Goal: Navigation & Orientation: Find specific page/section

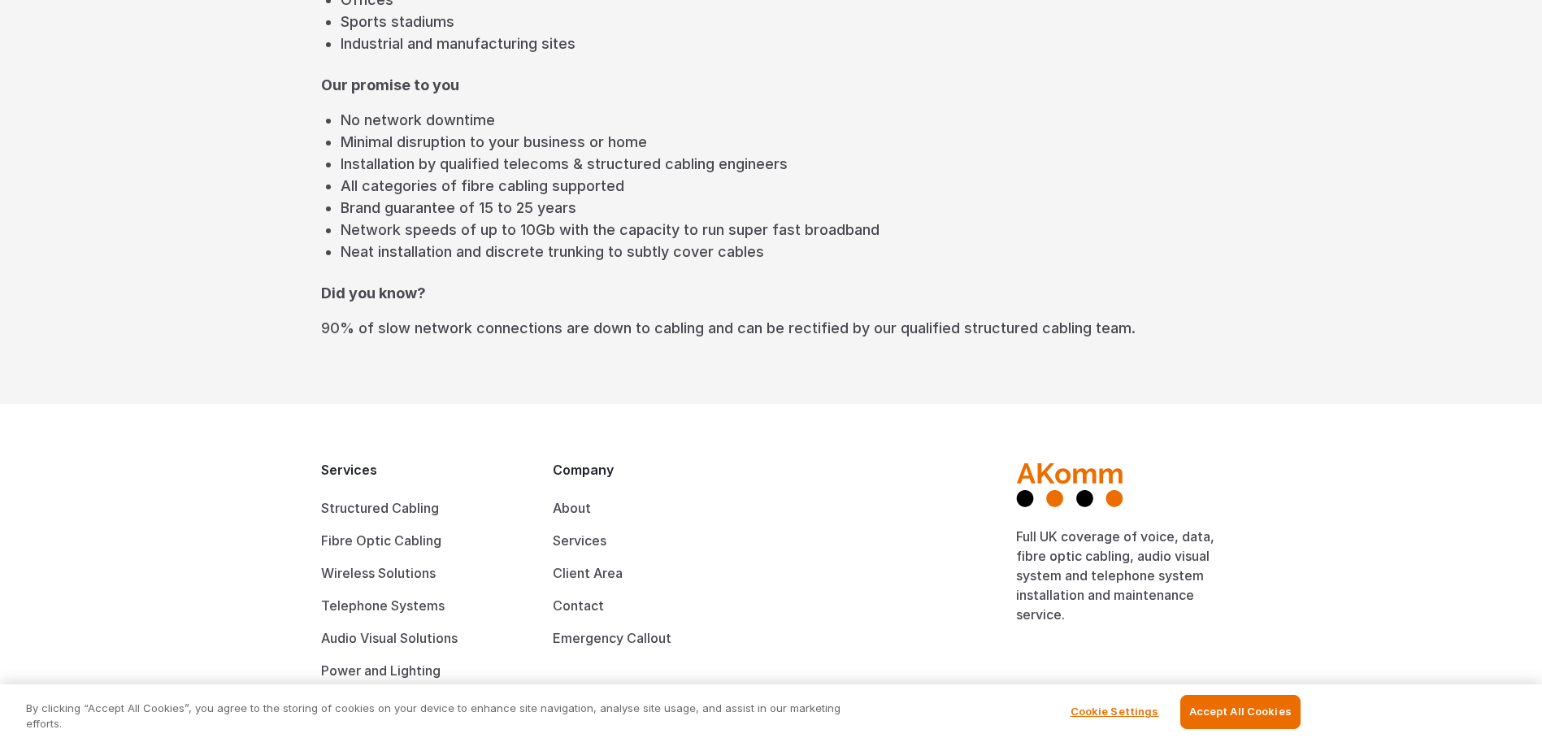
scroll to position [702, 0]
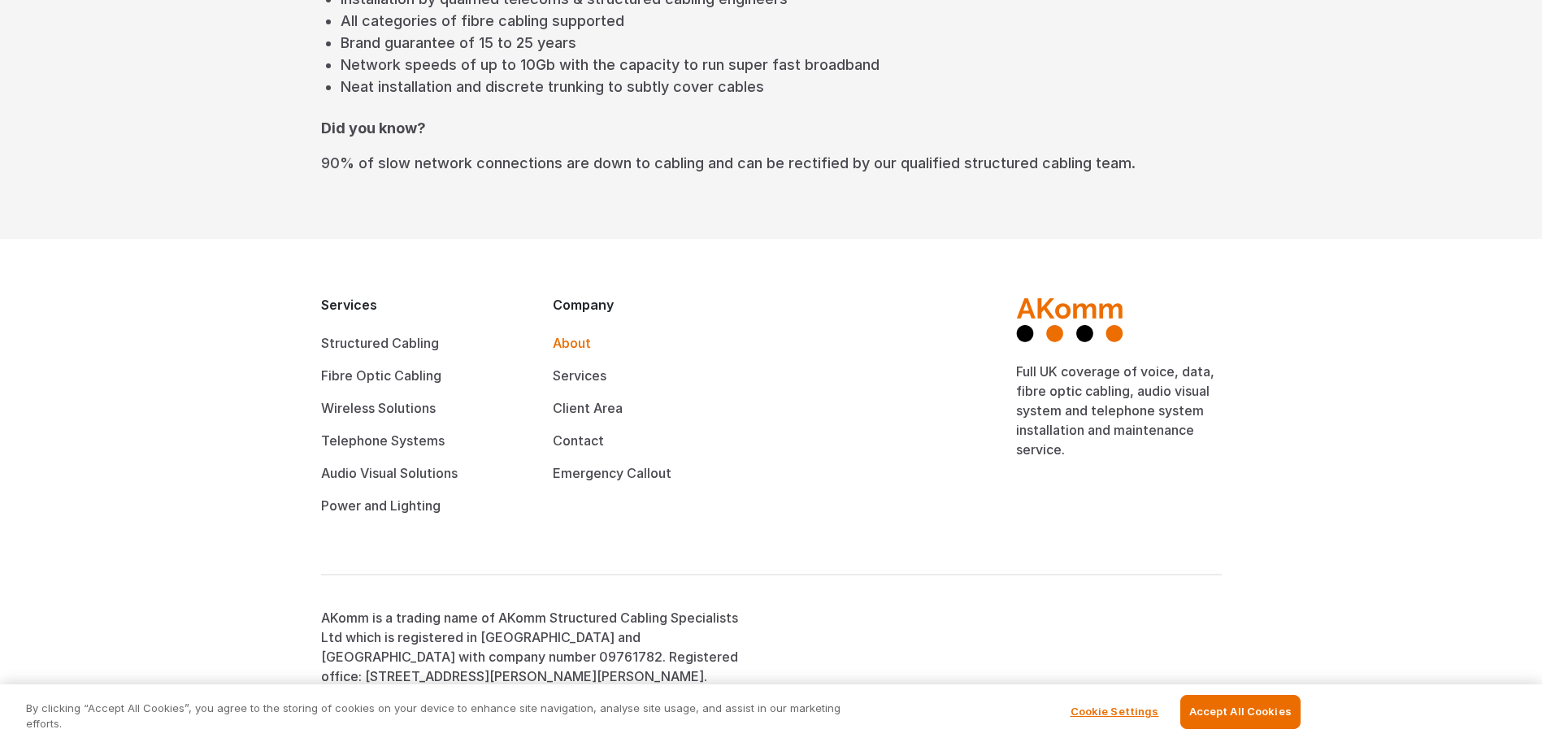
click at [568, 338] on link "About" at bounding box center [572, 343] width 38 height 16
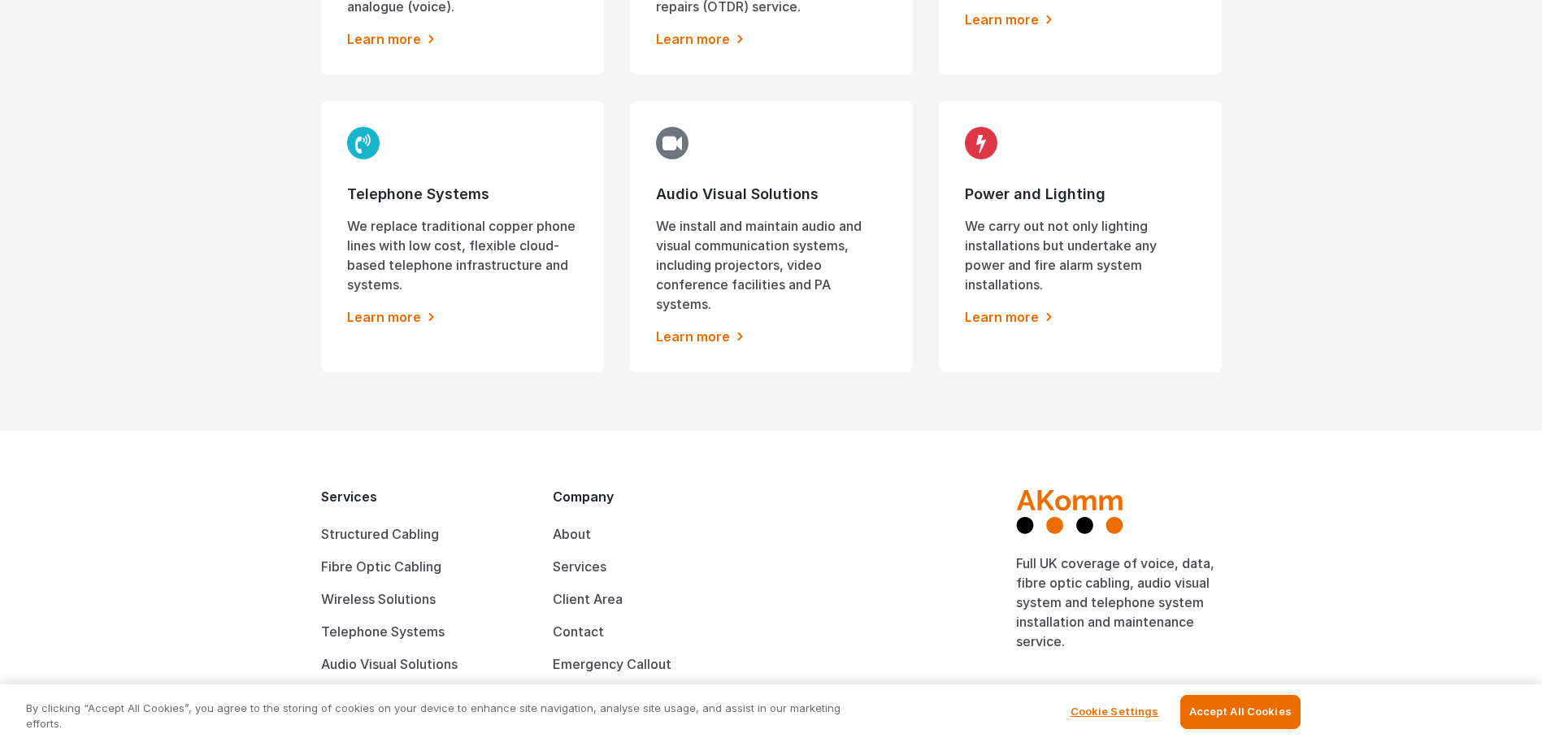
scroll to position [1450, 0]
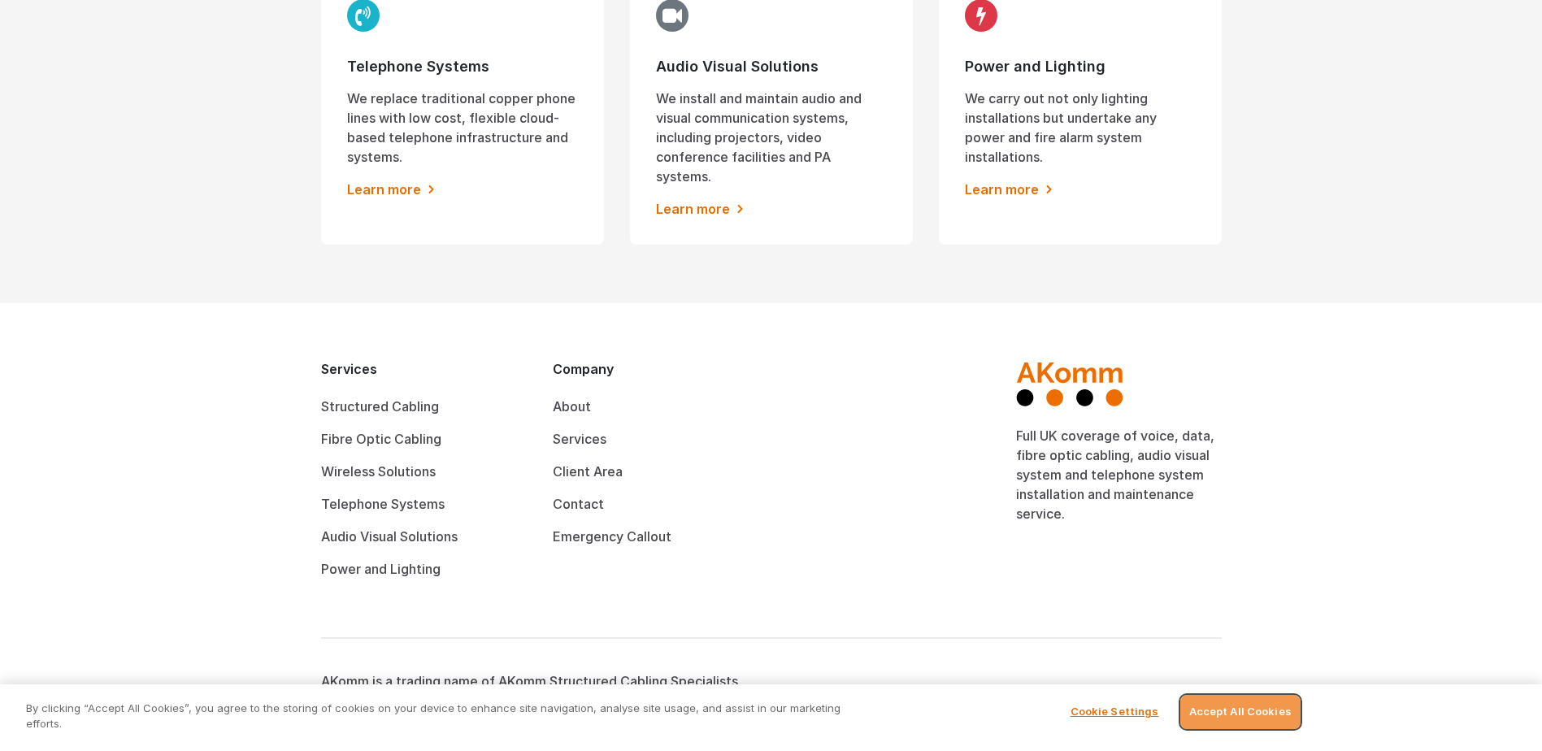
click at [1230, 717] on button "Accept All Cookies" at bounding box center [1240, 712] width 120 height 34
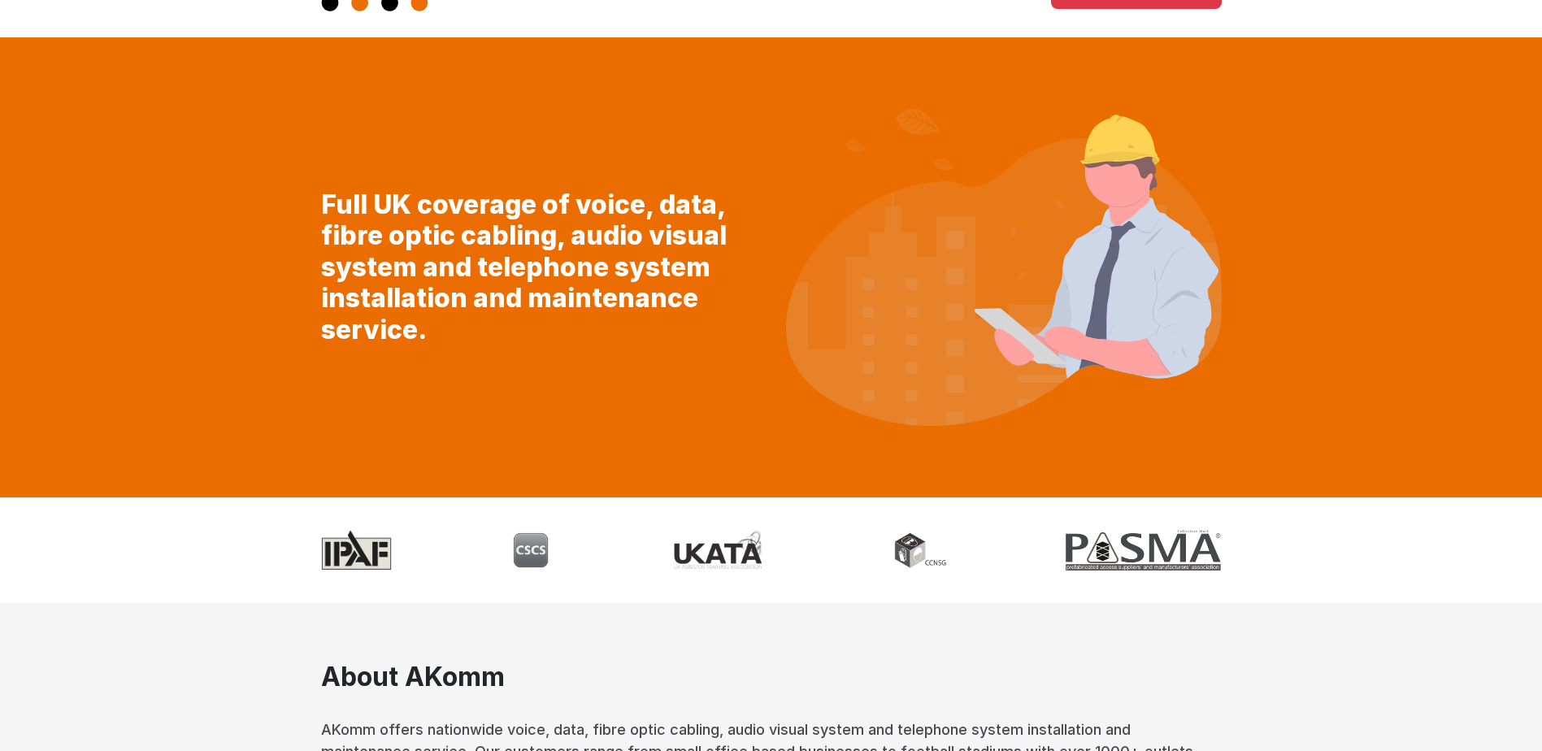
scroll to position [0, 0]
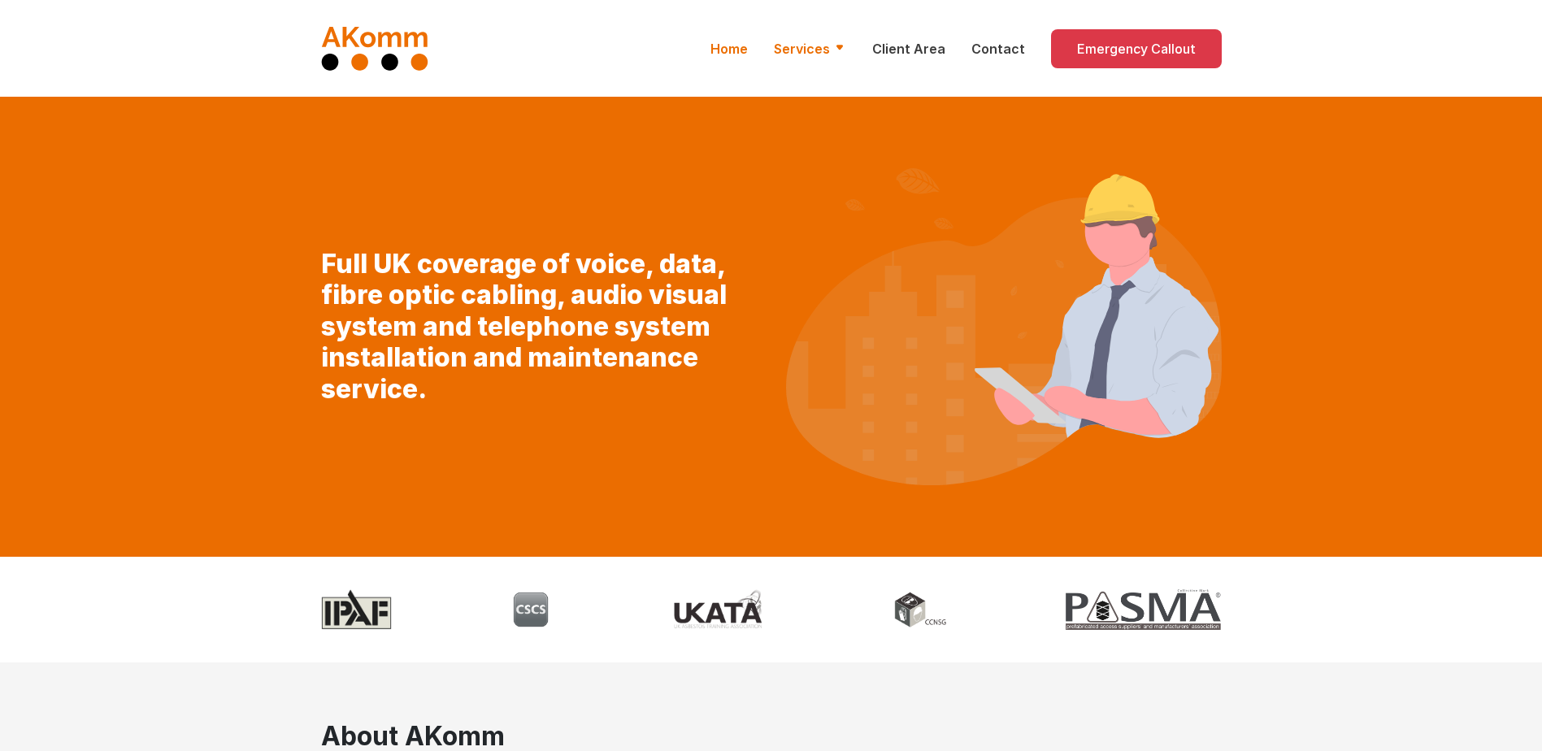
click at [837, 41] on link "Services" at bounding box center [810, 49] width 72 height 20
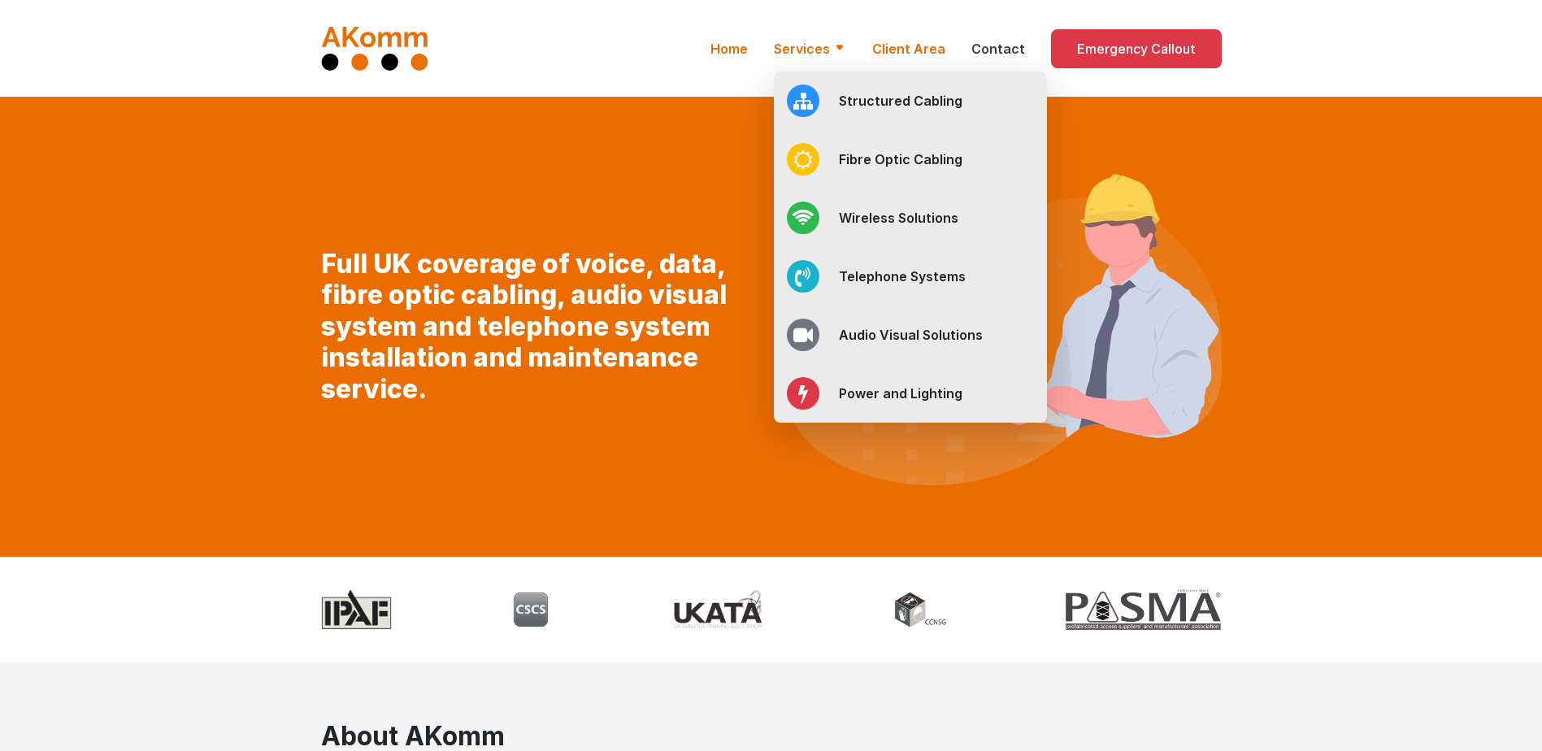
click at [911, 42] on link "Client Area" at bounding box center [908, 49] width 73 height 20
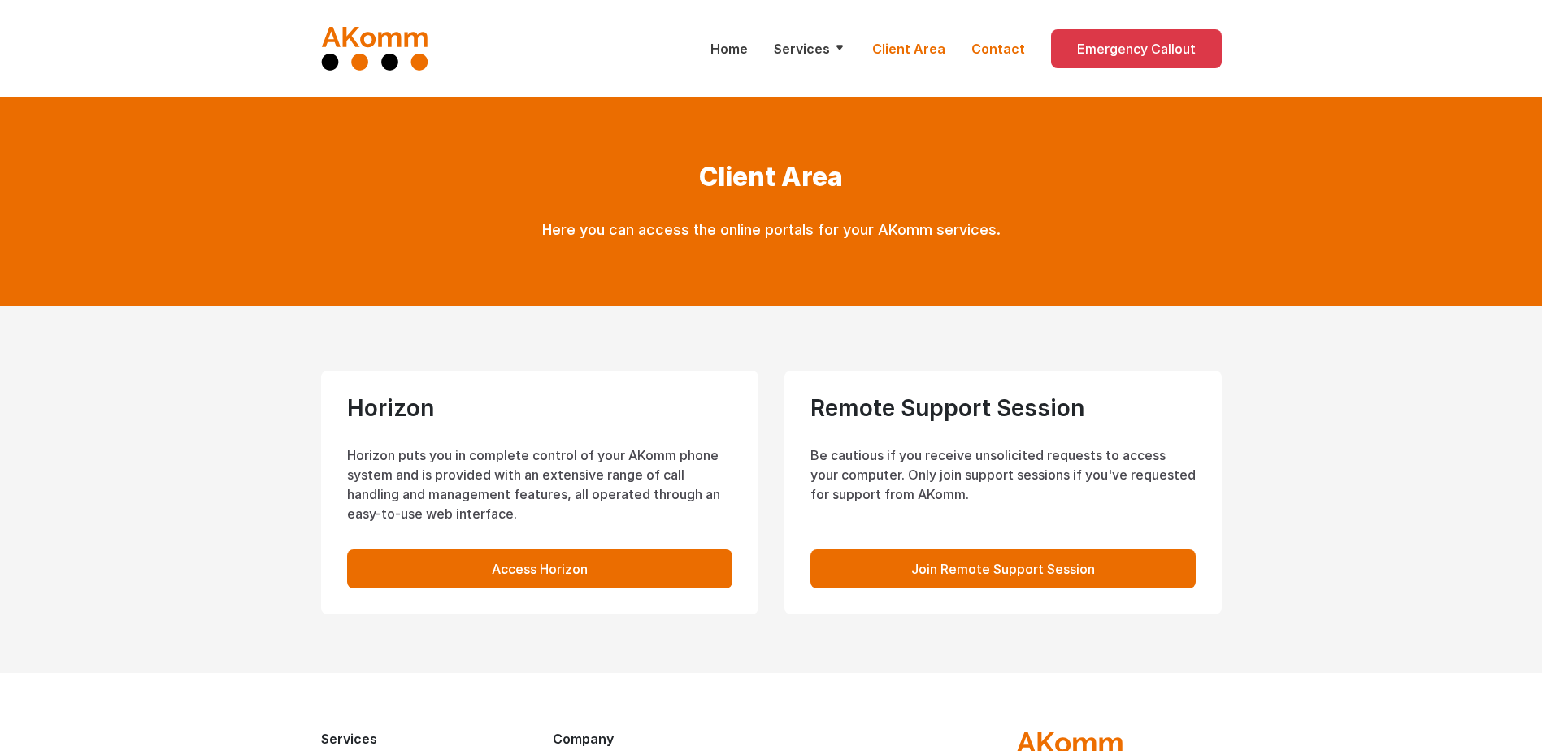
click at [1002, 44] on link "Contact" at bounding box center [998, 49] width 54 height 20
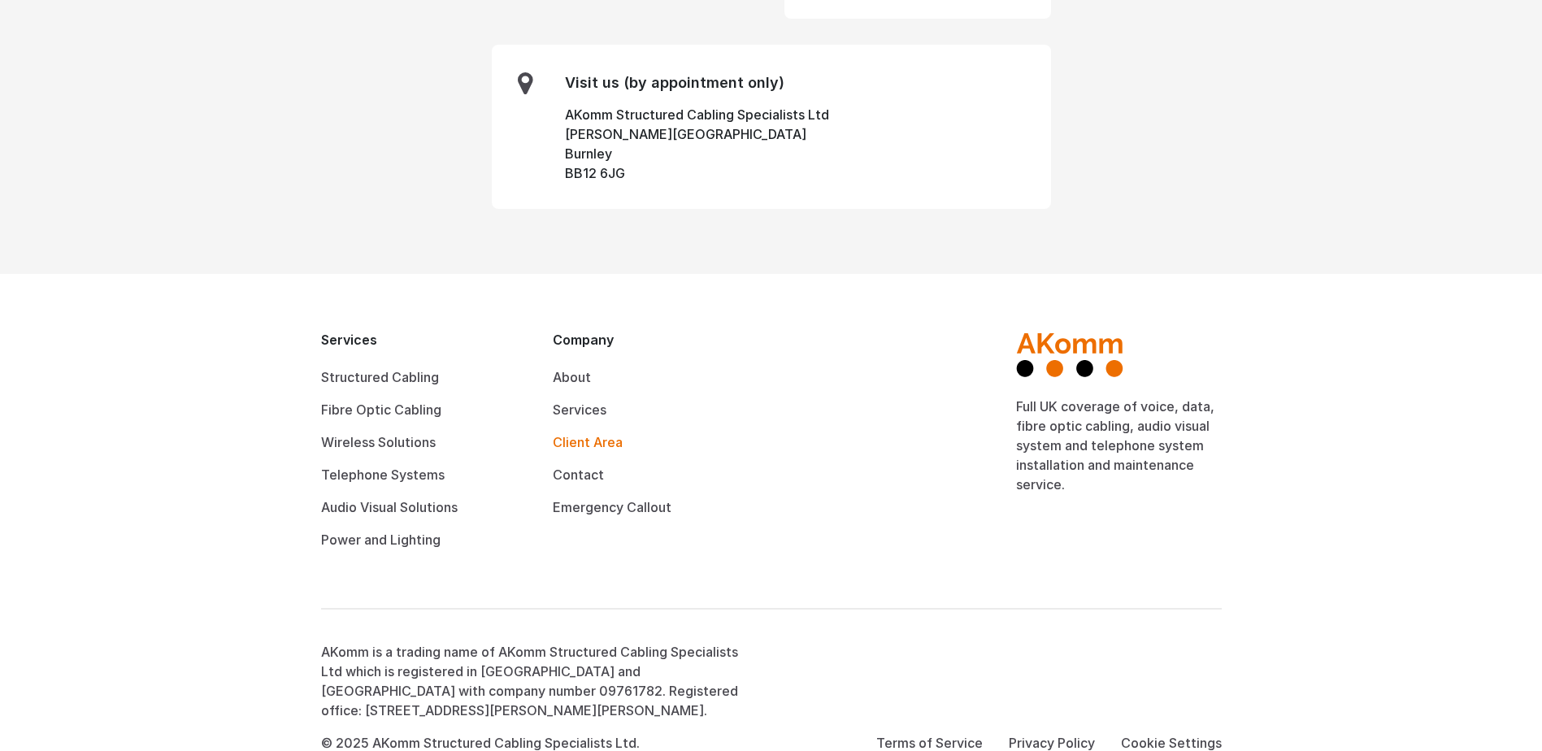
scroll to position [514, 0]
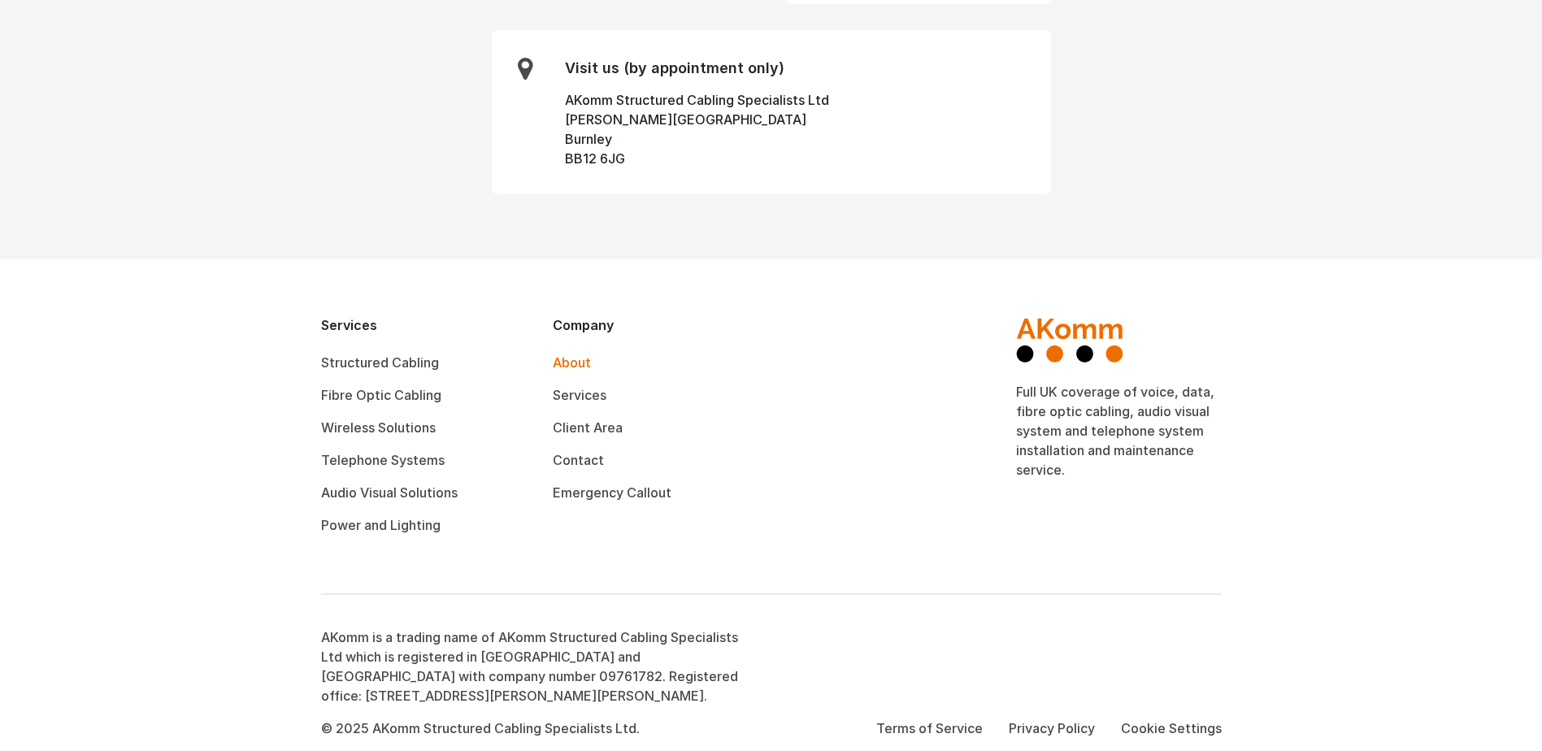
click at [565, 354] on link "About" at bounding box center [572, 362] width 38 height 16
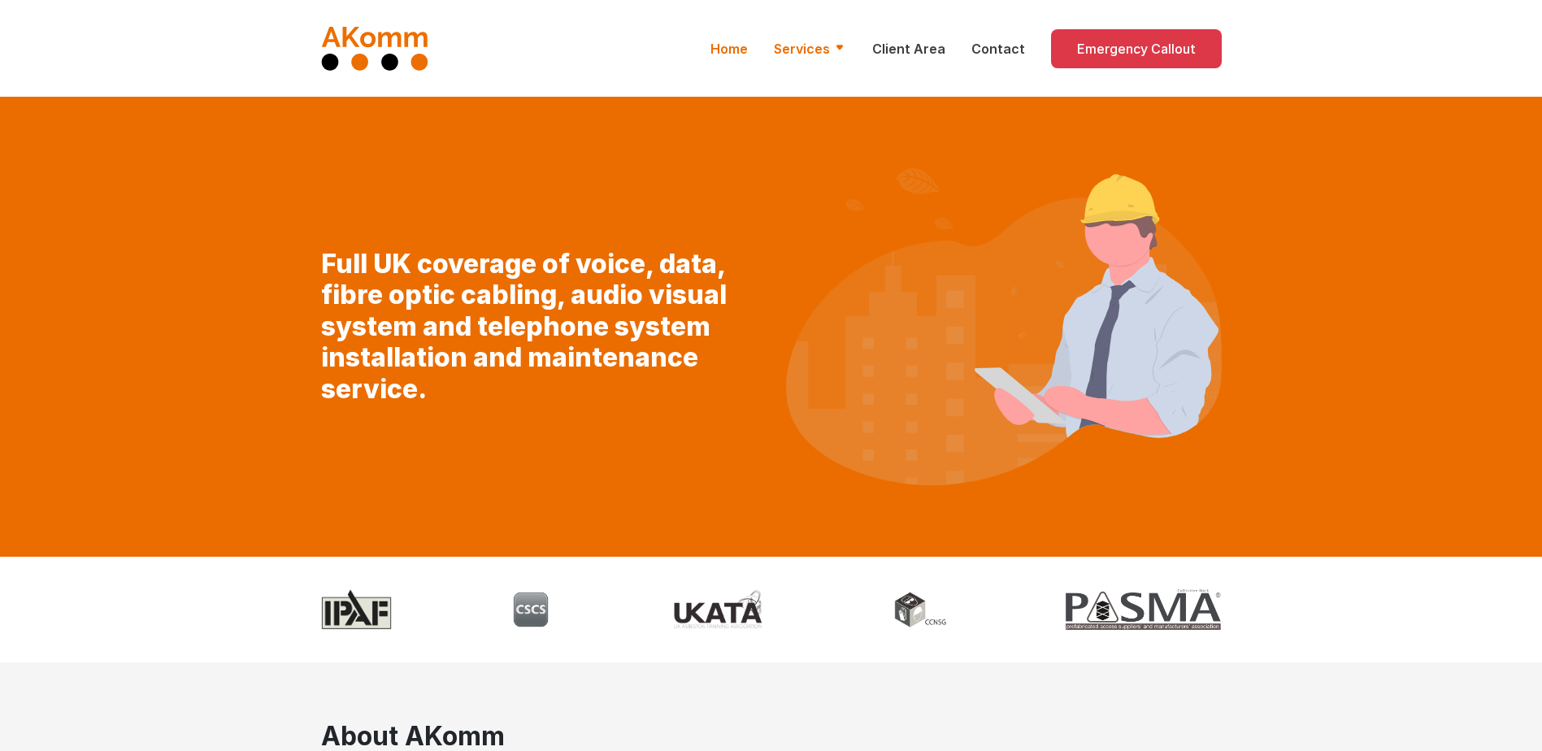
click at [846, 44] on icon at bounding box center [839, 47] width 13 height 13
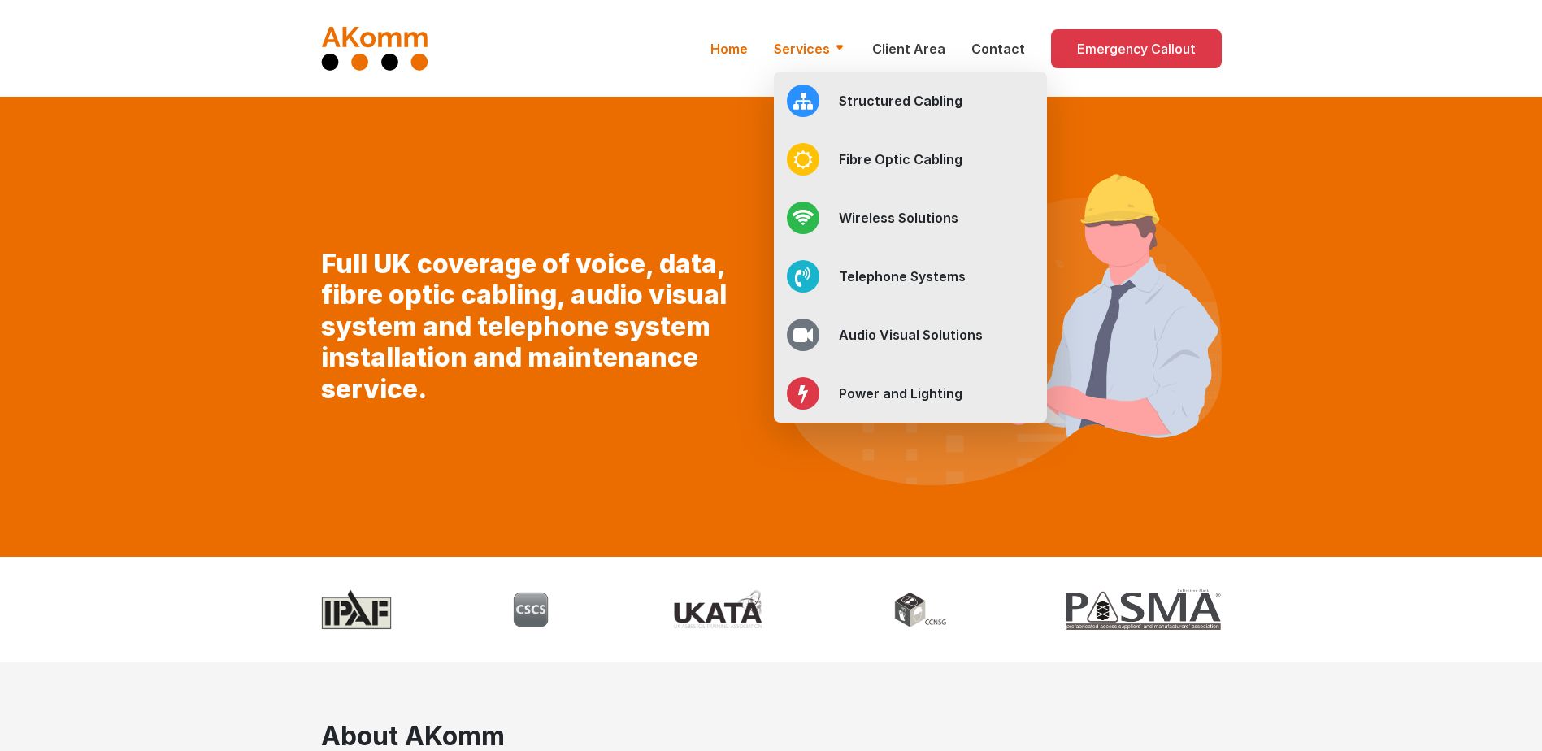
click at [715, 418] on div "Full UK coverage of voice, data, fibre optic cabling, audio visual system and t…" at bounding box center [771, 326] width 927 height 317
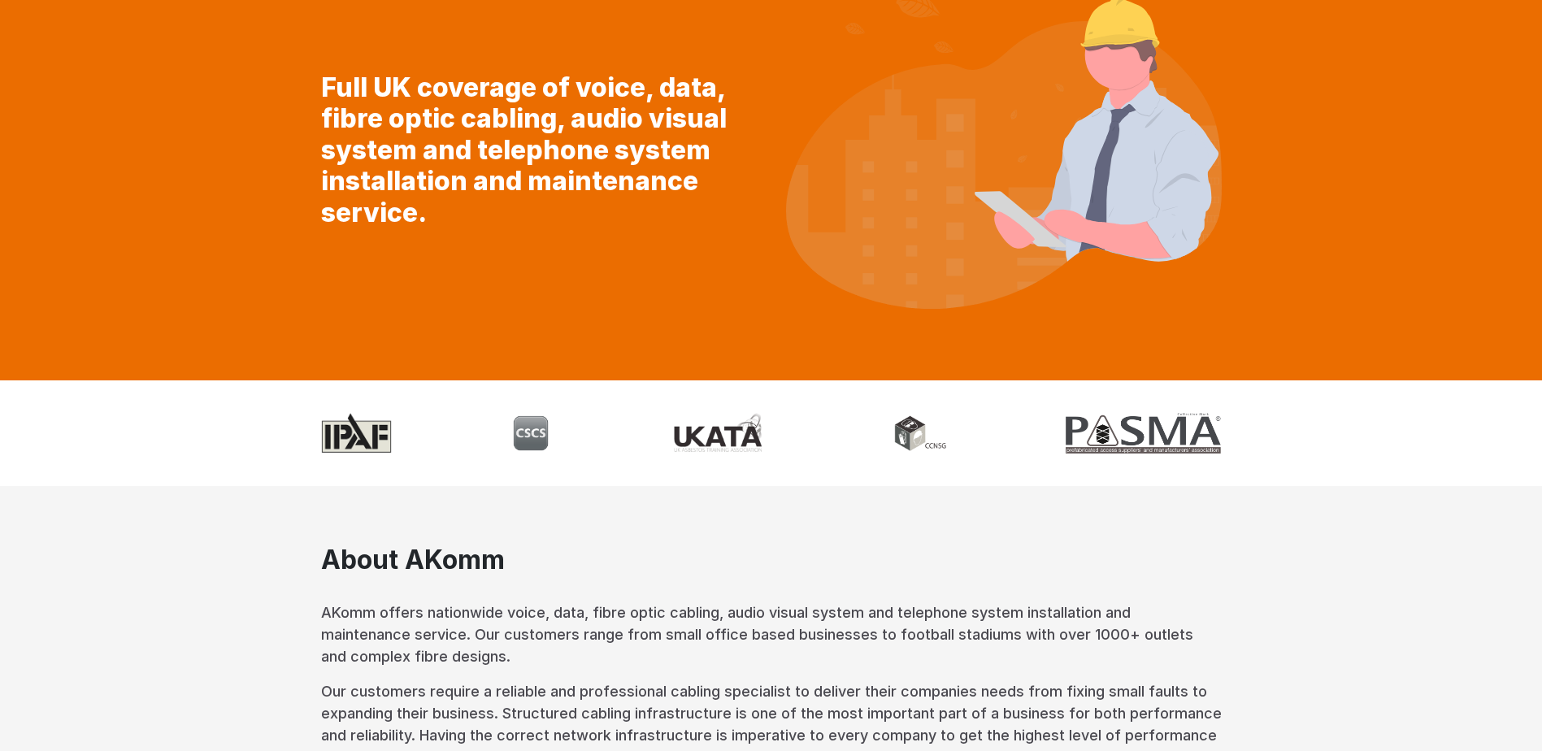
scroll to position [488, 0]
